Goal: Information Seeking & Learning: Find specific fact

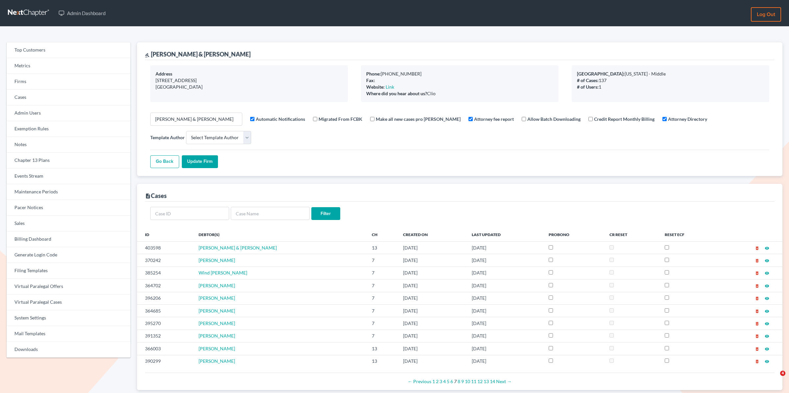
select select
click at [35, 83] on link "Firms" at bounding box center [69, 82] width 124 height 16
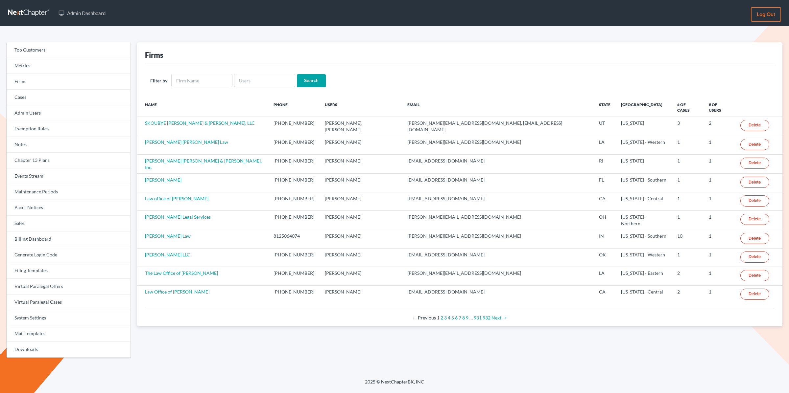
click at [39, 177] on link "Events Stream" at bounding box center [69, 177] width 124 height 16
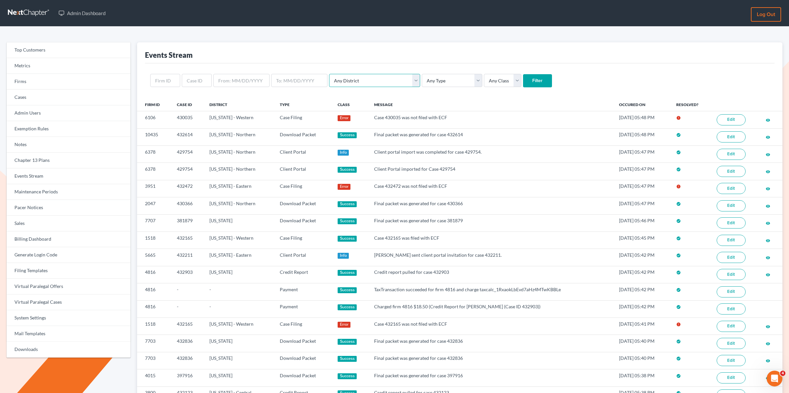
click at [366, 82] on select "Any District Alabama - Middle Alabama - Northern Alabama - Southern Alaska Ariz…" at bounding box center [374, 80] width 91 height 13
select select "20"
click at [329, 74] on select "Any District Alabama - Middle Alabama - Northern Alabama - Southern Alaska Ariz…" at bounding box center [374, 80] width 91 height 13
drag, startPoint x: 503, startPoint y: 77, endPoint x: 474, endPoint y: 80, distance: 29.4
click at [466, 103] on div "Events Stream Any District Alabama - Middle Alabama - Northern Alabama - Southe…" at bounding box center [459, 346] width 645 height 608
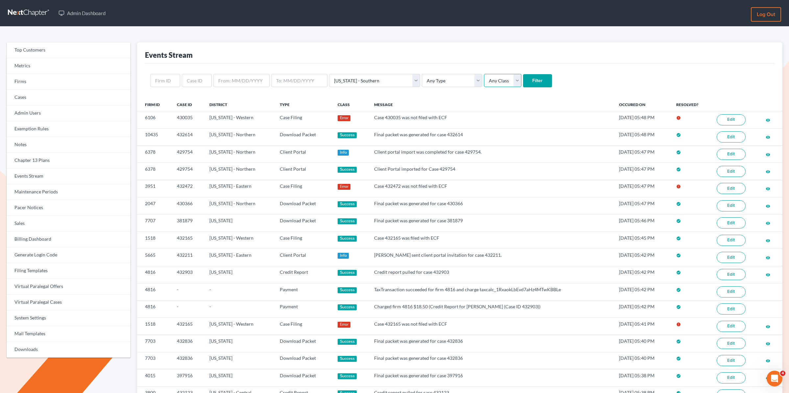
click at [484, 80] on select "Any Class Success Error Info" at bounding box center [502, 80] width 37 height 13
click at [431, 77] on select "Any Type Case Applied To Plan Case Archive Case Duplicate Case Filing Chapter 1…" at bounding box center [452, 80] width 60 height 13
select select "case_filing"
click at [422, 74] on select "Any Type Case Applied To Plan Case Archive Case Duplicate Case Filing Chapter 1…" at bounding box center [452, 80] width 60 height 13
click at [523, 82] on input "Filter" at bounding box center [537, 80] width 29 height 13
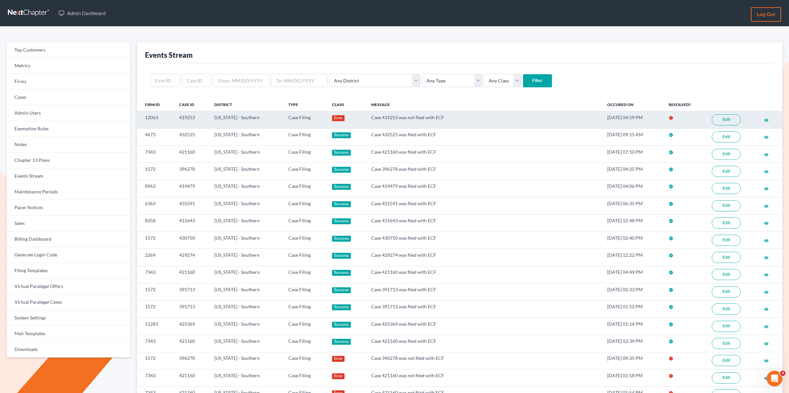
click at [726, 118] on link "Edit" at bounding box center [726, 119] width 29 height 11
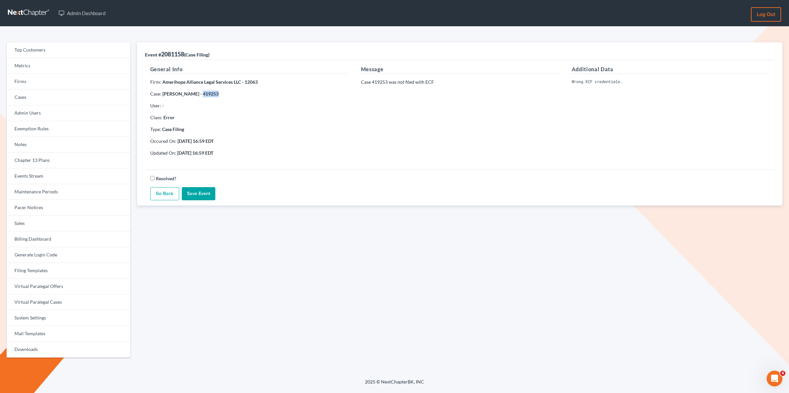
copy strong "419253"
drag, startPoint x: 201, startPoint y: 94, endPoint x: 245, endPoint y: 73, distance: 48.2
click at [193, 96] on strong "Ellen Fincher - 419253" at bounding box center [190, 94] width 56 height 6
